Goal: Task Accomplishment & Management: Use online tool/utility

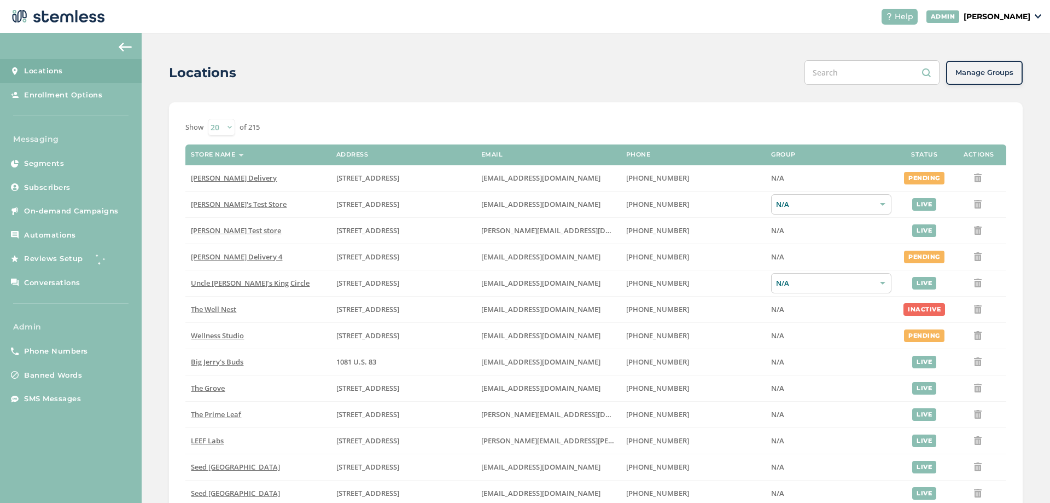
click at [160, 264] on div "Locations Manage Groups Show 20 50 100 of 215 Store name Address Email Phone Gr…" at bounding box center [596, 399] width 908 height 733
click at [62, 261] on span "Reviews Setup" at bounding box center [53, 258] width 59 height 11
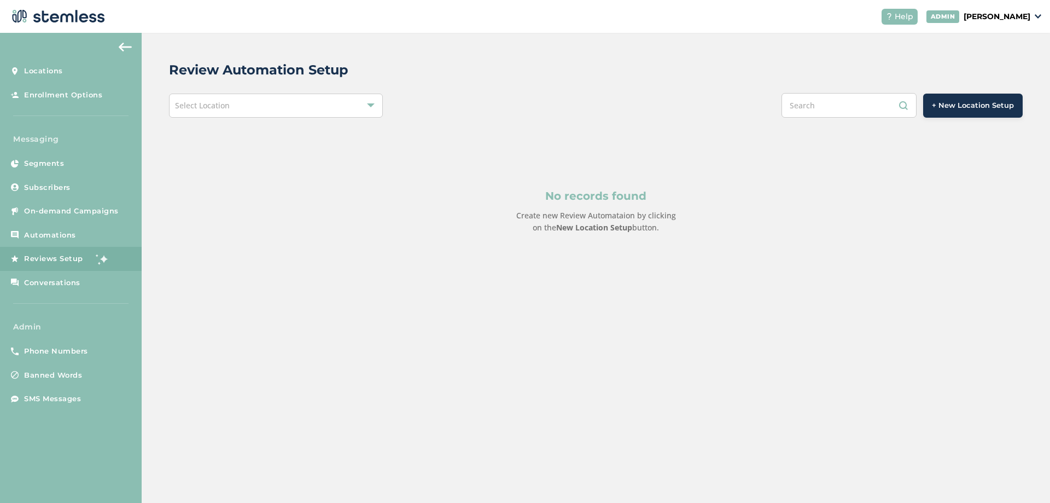
click at [326, 100] on div "Select Location" at bounding box center [275, 106] width 213 height 24
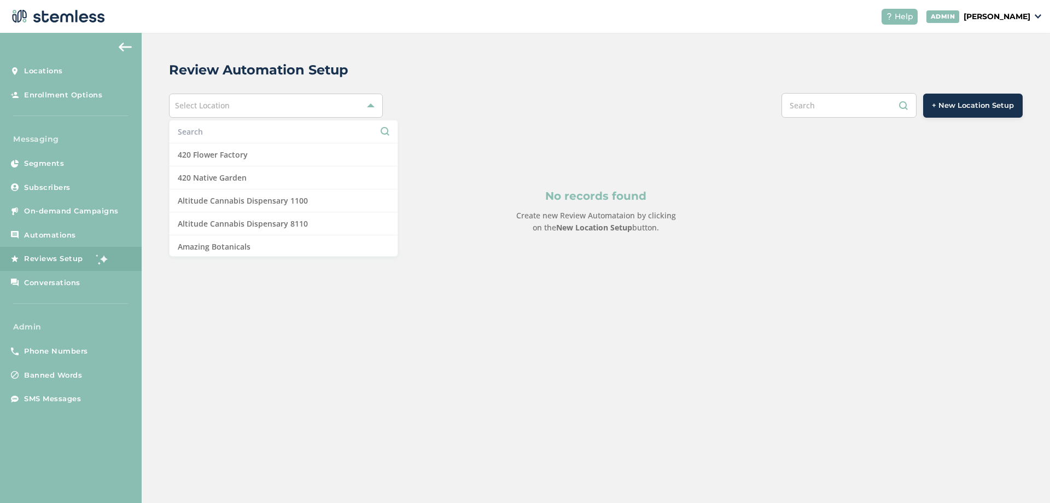
click at [328, 57] on div "Review Automation Setup Select Location 420 Flower Factory 420 Native Garden Al…" at bounding box center [596, 173] width 908 height 281
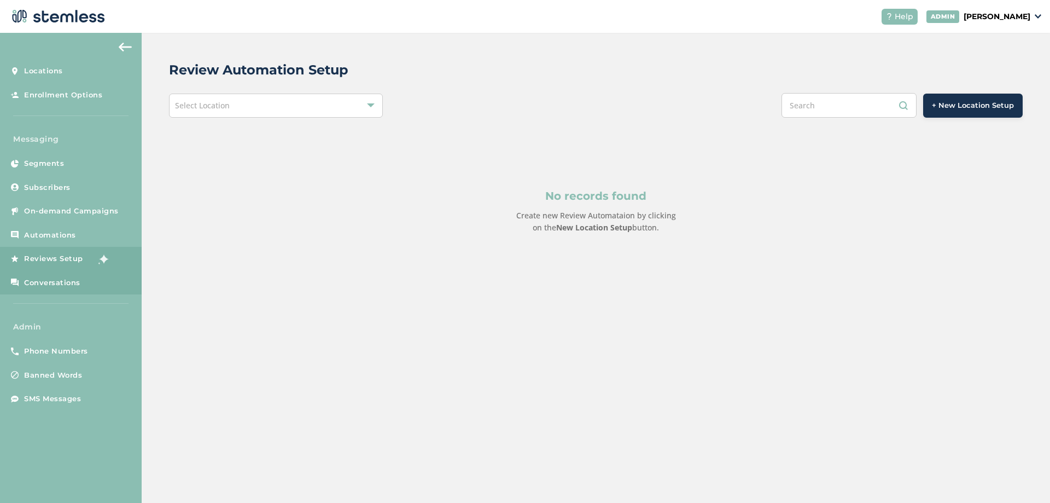
click at [48, 283] on span "Conversations" at bounding box center [52, 282] width 56 height 11
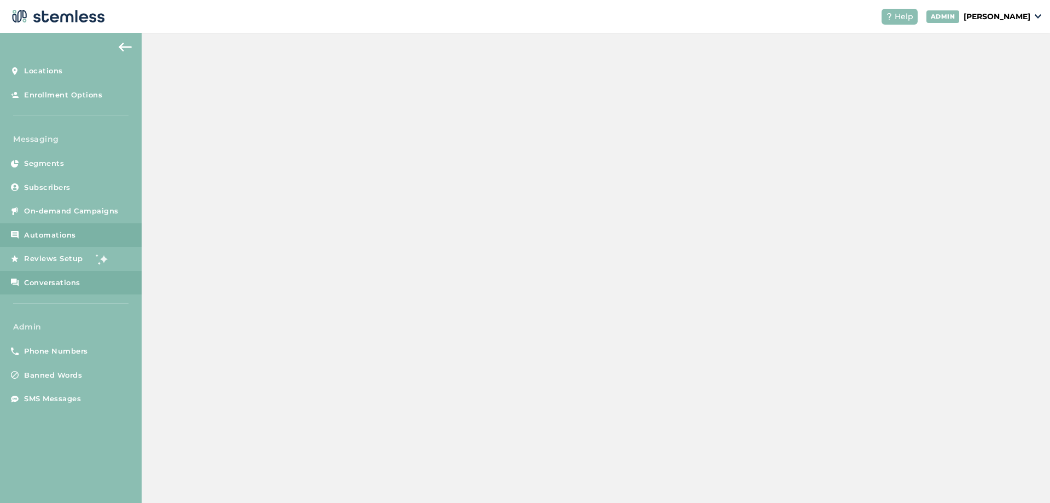
click at [43, 231] on span "Automations" at bounding box center [50, 235] width 52 height 11
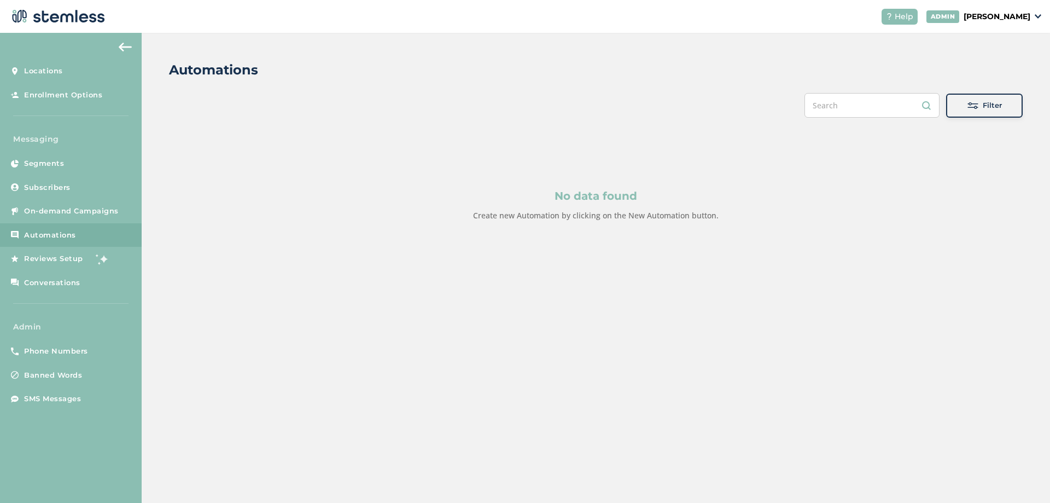
click at [993, 102] on span "Filter" at bounding box center [992, 105] width 19 height 11
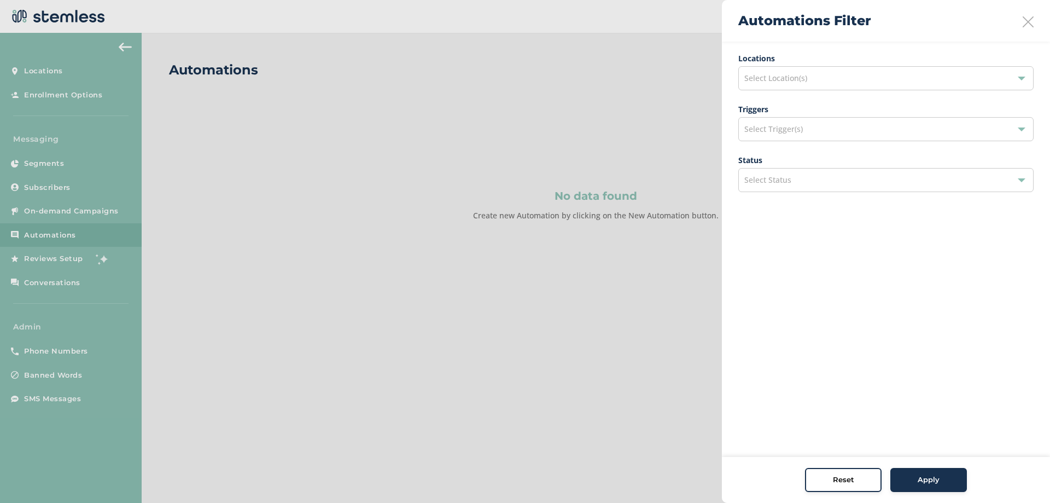
click at [790, 129] on span "Select Trigger(s)" at bounding box center [773, 129] width 59 height 10
click at [771, 341] on aside "Automations Filter Locations Select Location(s) Triggers Select Trigger(s) Sele…" at bounding box center [886, 251] width 328 height 503
drag, startPoint x: 818, startPoint y: 133, endPoint x: 813, endPoint y: 139, distance: 7.8
click at [818, 133] on div "Select Trigger(s)" at bounding box center [885, 129] width 295 height 24
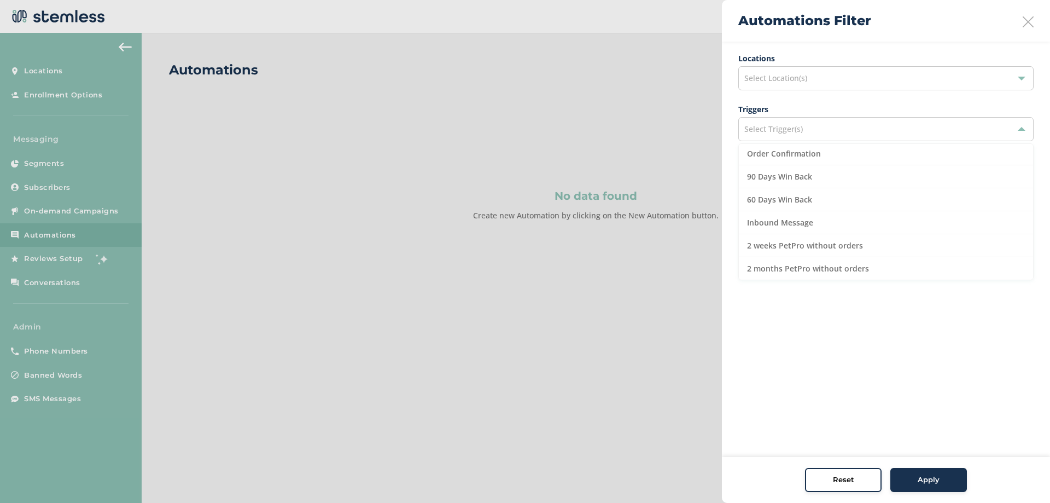
click at [759, 324] on aside "Automations Filter Locations Select Location(s) Triggers Select Trigger(s) Sele…" at bounding box center [886, 251] width 328 height 503
click at [1031, 25] on icon at bounding box center [1028, 21] width 11 height 11
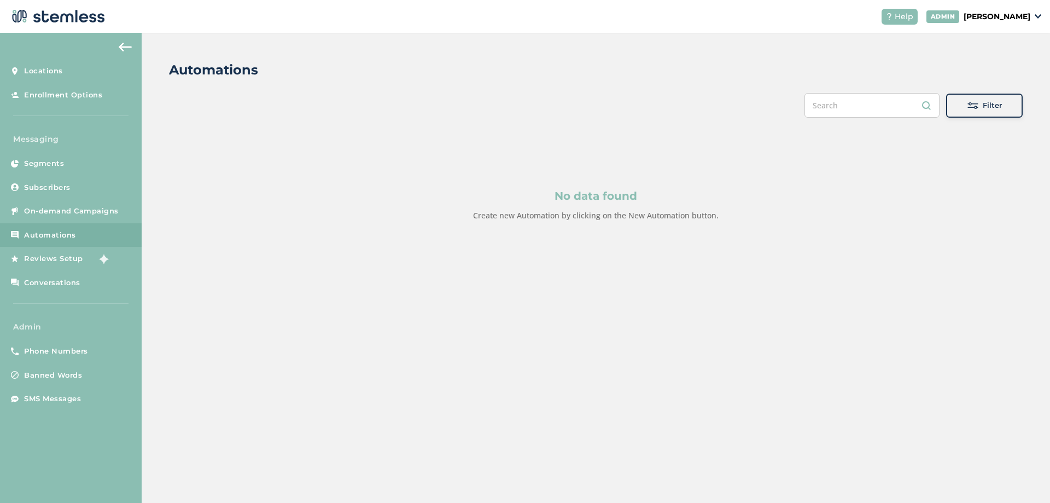
click at [1016, 14] on p "[PERSON_NAME]" at bounding box center [997, 16] width 67 height 11
click at [1003, 77] on span "Impersonate" at bounding box center [1003, 79] width 54 height 11
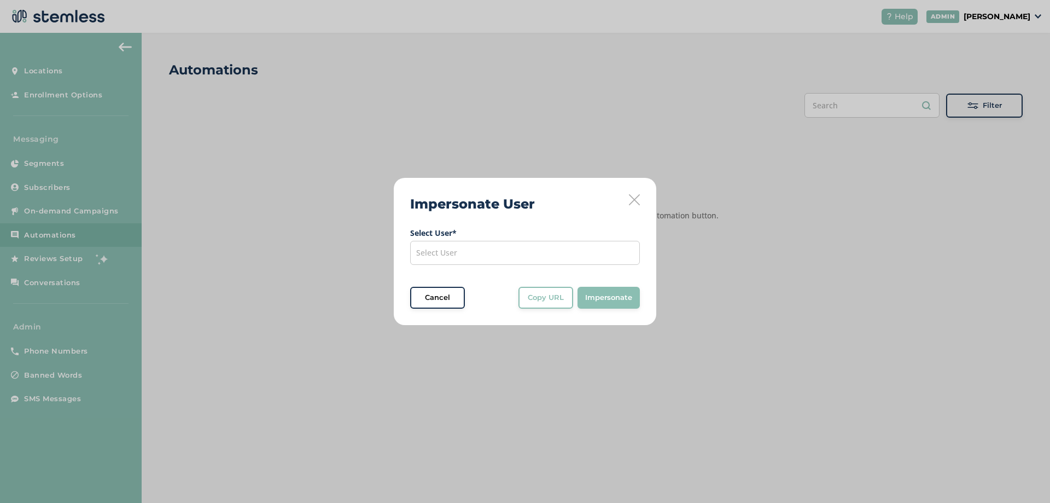
click at [493, 251] on div "Select User" at bounding box center [525, 253] width 230 height 24
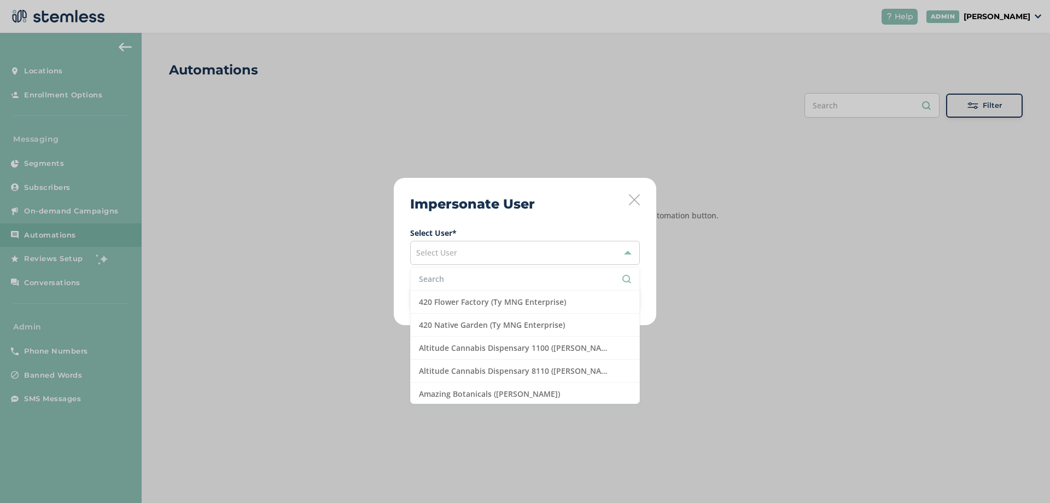
click at [469, 282] on input "text" at bounding box center [525, 278] width 212 height 11
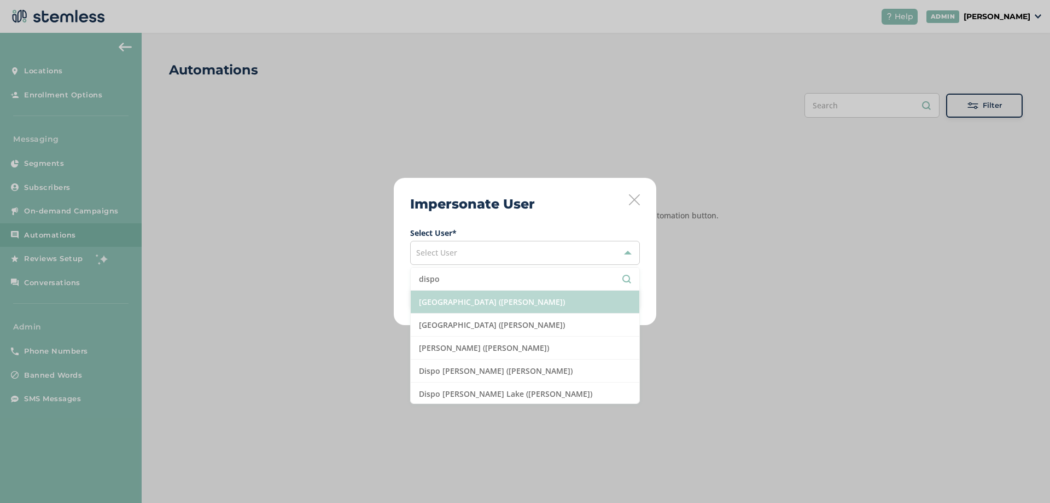
type input "dispo"
click at [480, 298] on li "[GEOGRAPHIC_DATA] ([PERSON_NAME])" at bounding box center [525, 301] width 229 height 23
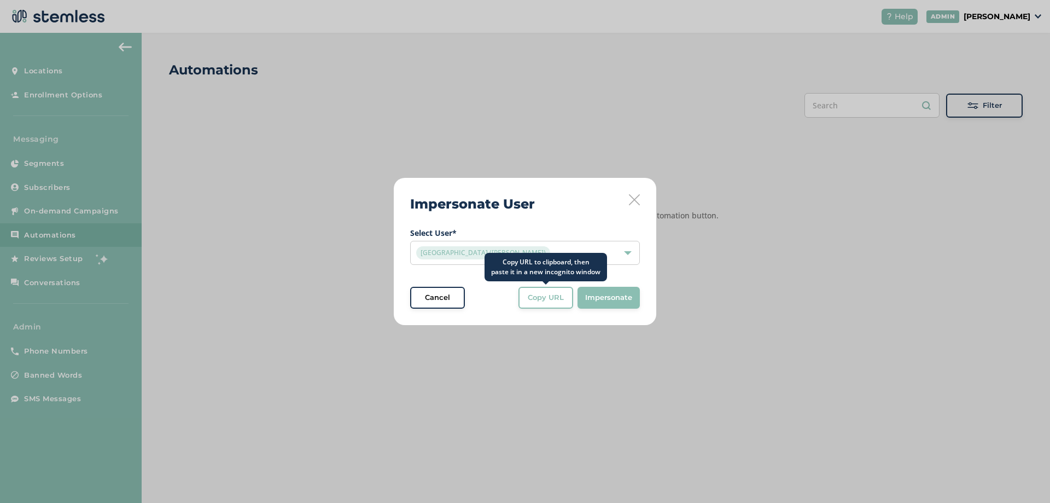
click at [556, 307] on button "Copy URL" at bounding box center [546, 298] width 55 height 22
